Goal: Transaction & Acquisition: Obtain resource

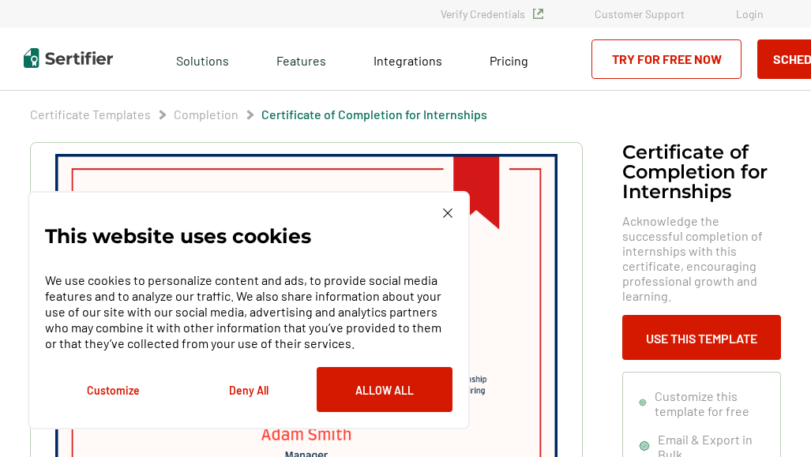
click at [445, 215] on img at bounding box center [447, 213] width 9 height 9
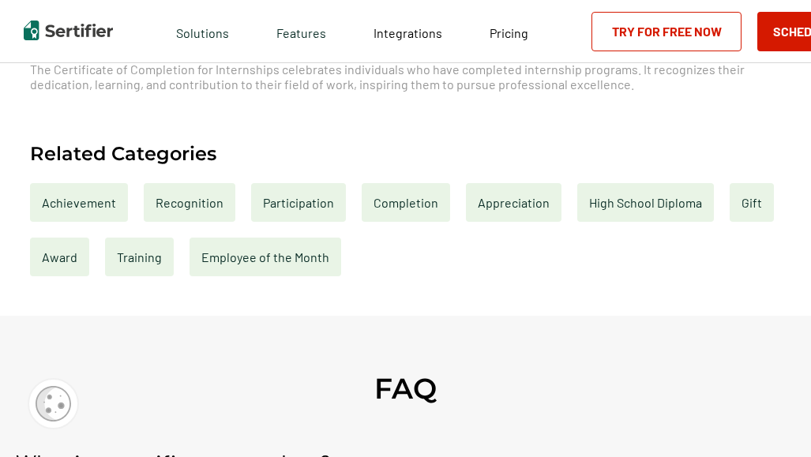
scroll to position [647, 0]
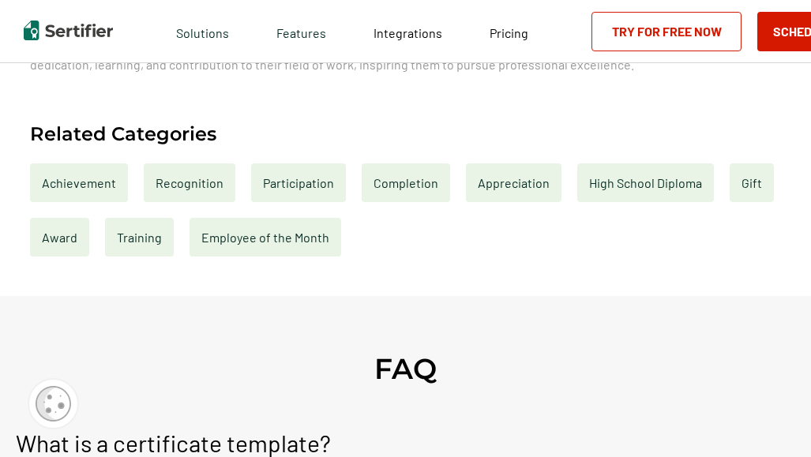
click at [421, 174] on div "Completion" at bounding box center [406, 183] width 88 height 39
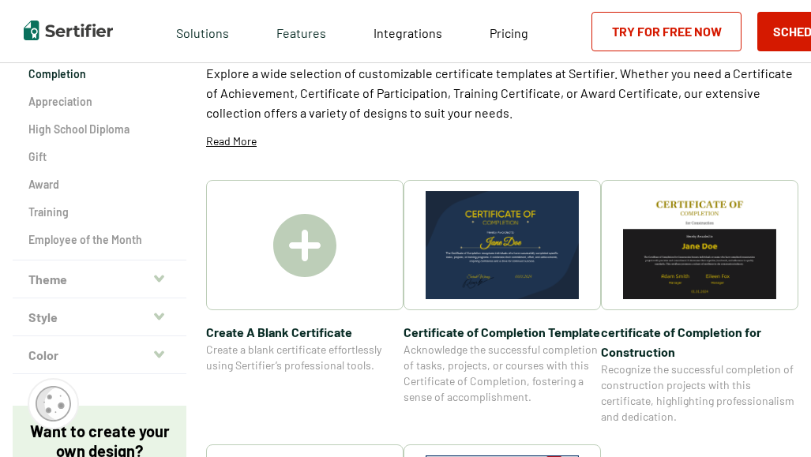
scroll to position [214, 0]
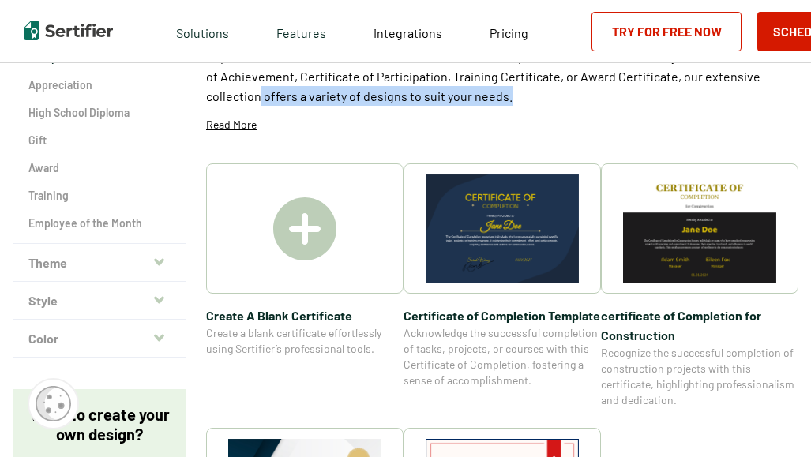
drag, startPoint x: 810, startPoint y: 77, endPoint x: 811, endPoint y: 107, distance: 30.8
click at [810, 107] on html "Verify Credentials Customer Support Login Request A Demo Let us present you the…" at bounding box center [405, 14] width 811 height 457
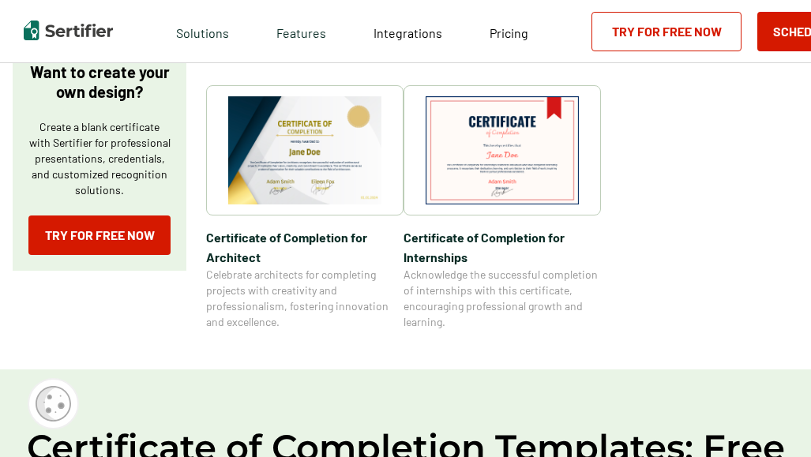
scroll to position [546, 0]
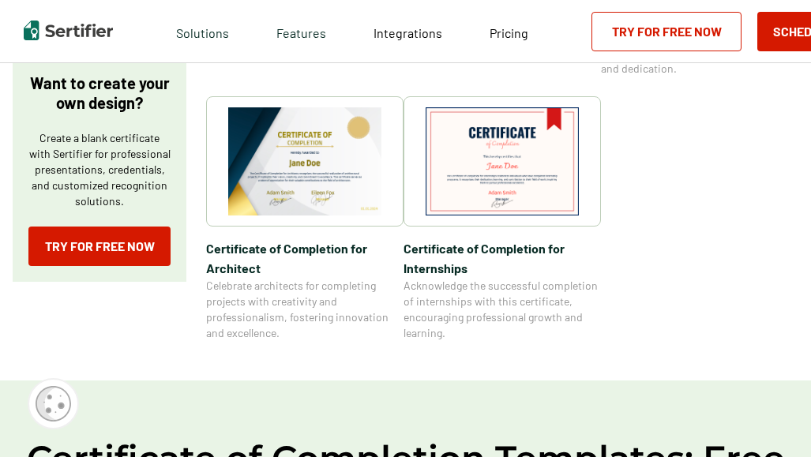
click at [336, 197] on img at bounding box center [304, 161] width 153 height 108
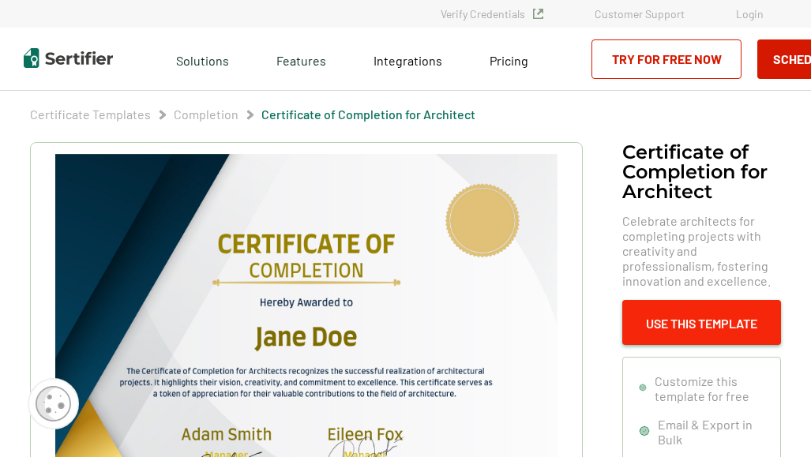
click at [686, 320] on button "Use This Template" at bounding box center [701, 322] width 159 height 45
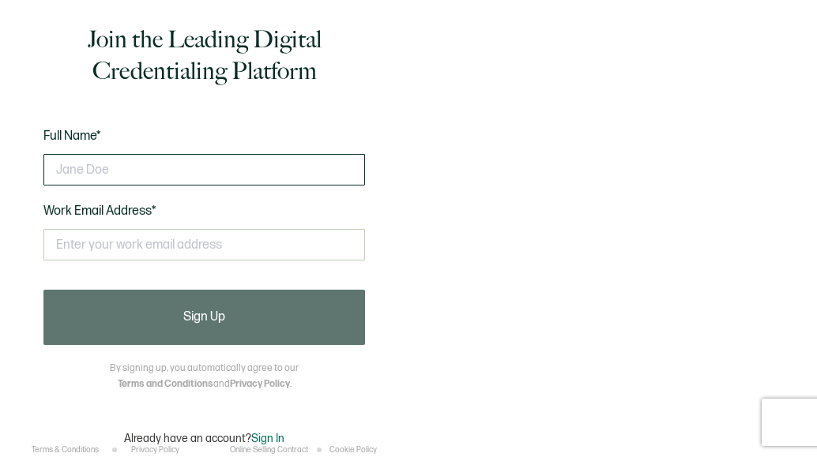
click at [336, 174] on input "text" at bounding box center [203, 170] width 321 height 32
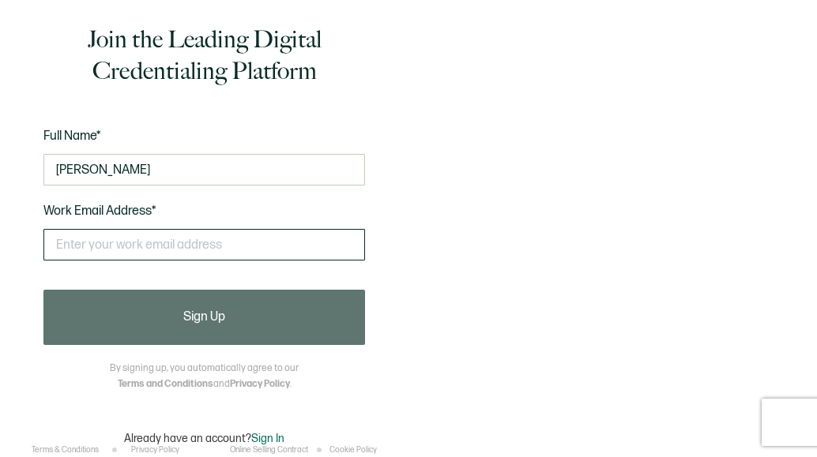
click at [202, 242] on input "text" at bounding box center [203, 245] width 321 height 32
type input "kevin jean jacques"
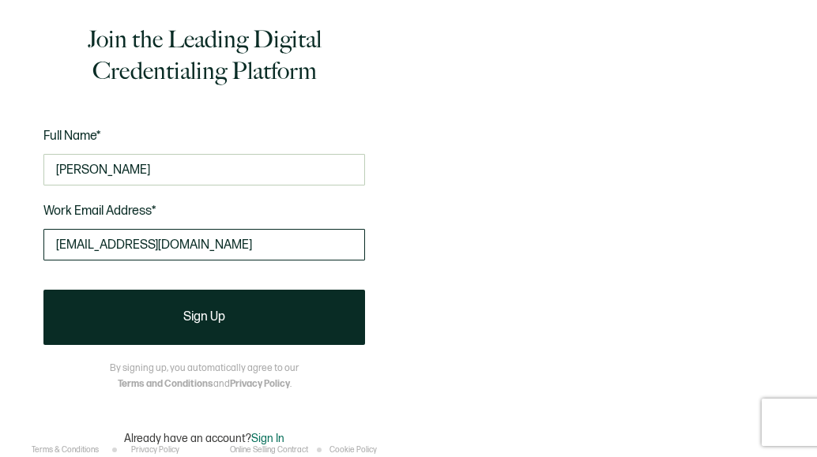
type input "wallpete969@gmail.com"
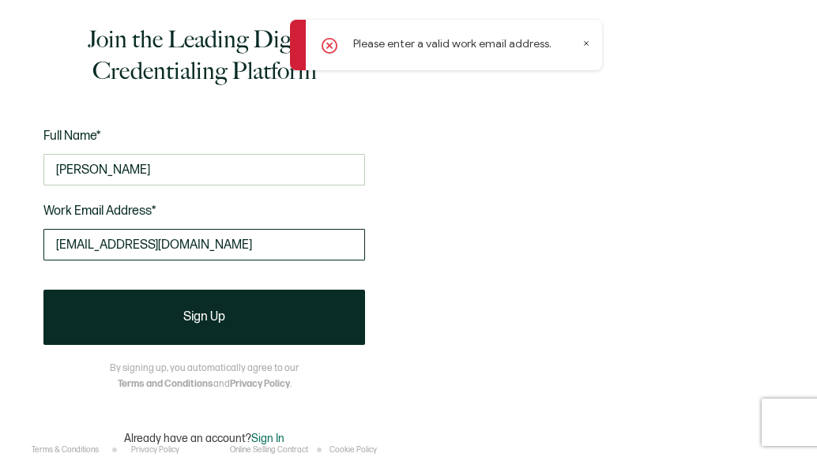
click at [202, 242] on input "wallpete969@gmail.com" at bounding box center [203, 245] width 321 height 32
